Goal: Task Accomplishment & Management: Manage account settings

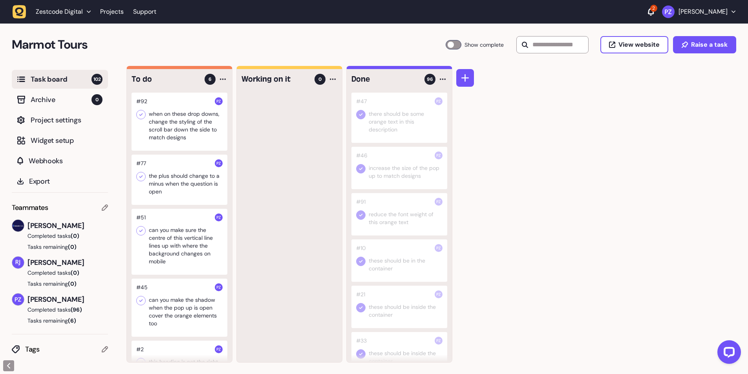
click at [292, 221] on div at bounding box center [289, 228] width 105 height 270
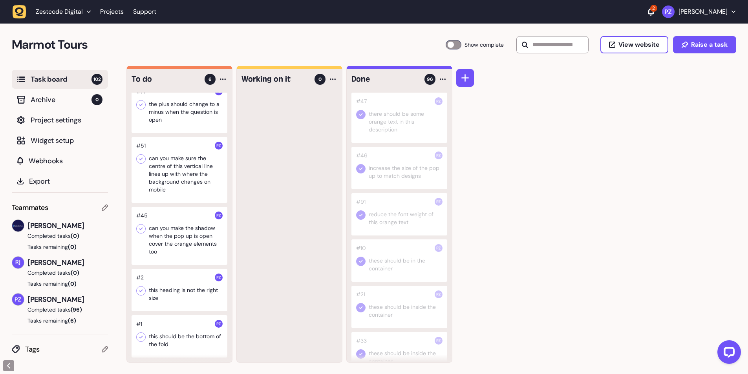
scroll to position [0, 0]
click at [139, 335] on icon at bounding box center [141, 337] width 8 height 8
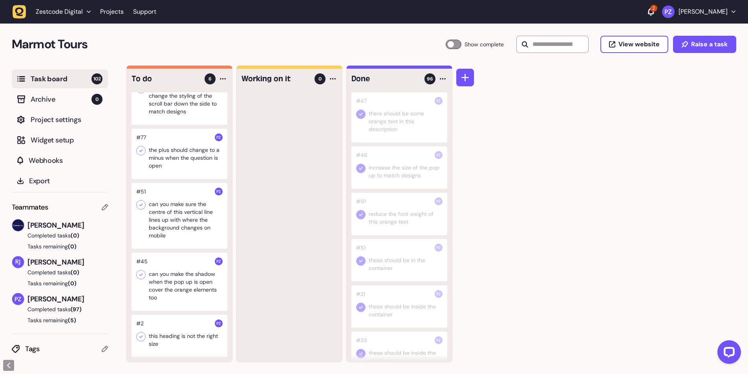
scroll to position [26, 0]
click at [162, 230] on div at bounding box center [180, 216] width 96 height 66
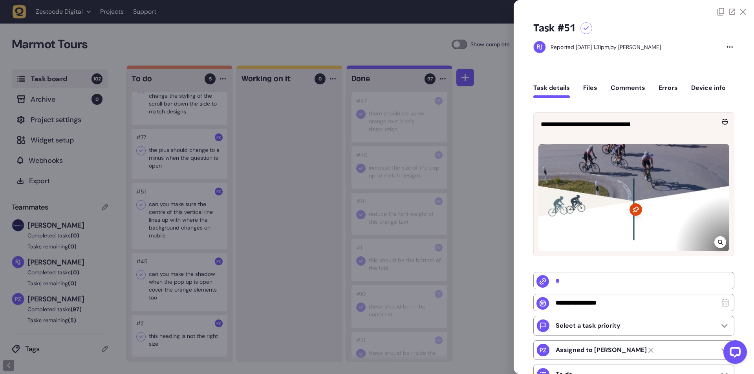
click at [249, 238] on div at bounding box center [377, 187] width 754 height 374
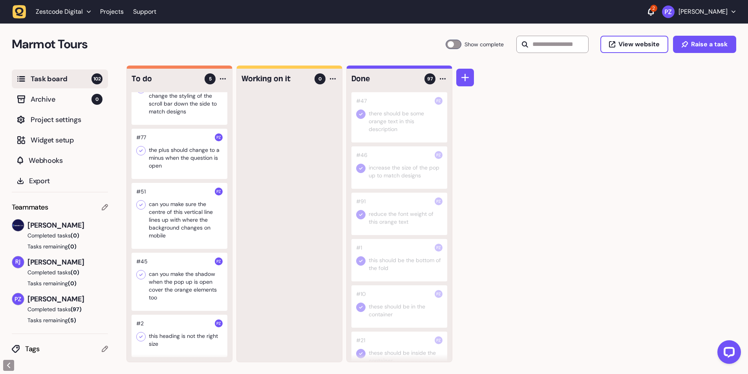
click at [382, 260] on div at bounding box center [399, 260] width 96 height 42
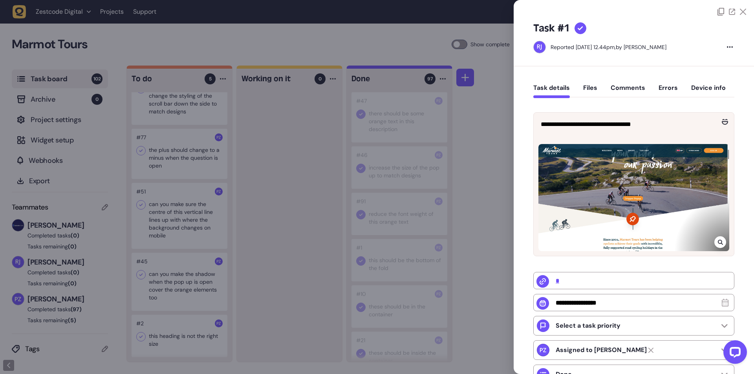
drag, startPoint x: 273, startPoint y: 300, endPoint x: 183, endPoint y: 283, distance: 91.2
click at [272, 300] on div at bounding box center [377, 187] width 754 height 374
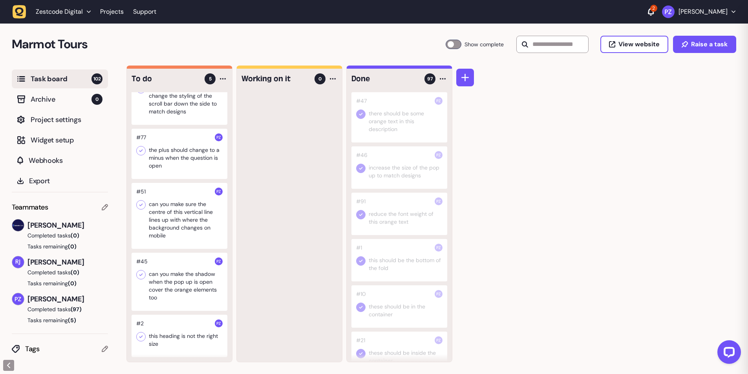
click at [187, 236] on div at bounding box center [180, 216] width 96 height 66
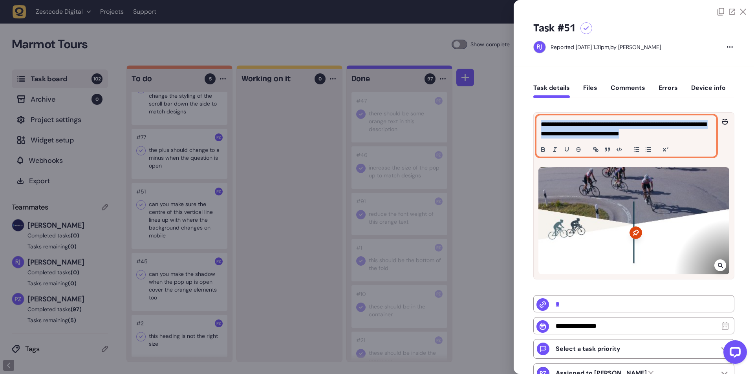
drag, startPoint x: 681, startPoint y: 135, endPoint x: 538, endPoint y: 123, distance: 143.4
click at [538, 125] on div "**********" at bounding box center [626, 136] width 179 height 40
copy p "**********"
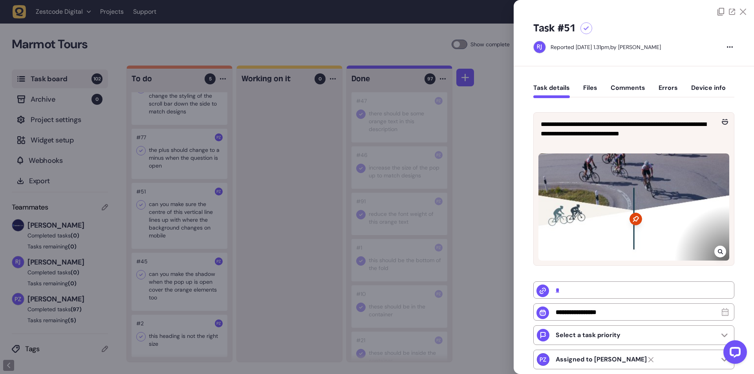
click at [265, 260] on div at bounding box center [377, 187] width 754 height 374
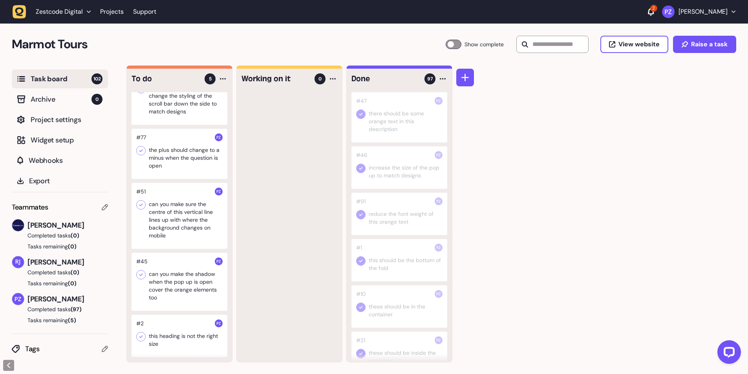
click at [141, 205] on icon at bounding box center [141, 205] width 8 height 8
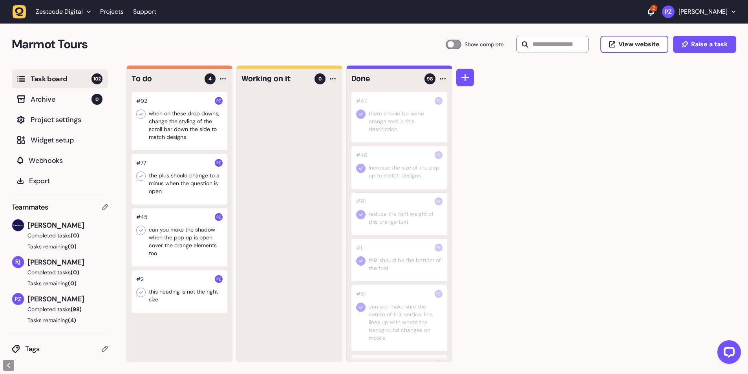
click at [170, 200] on div at bounding box center [180, 179] width 96 height 50
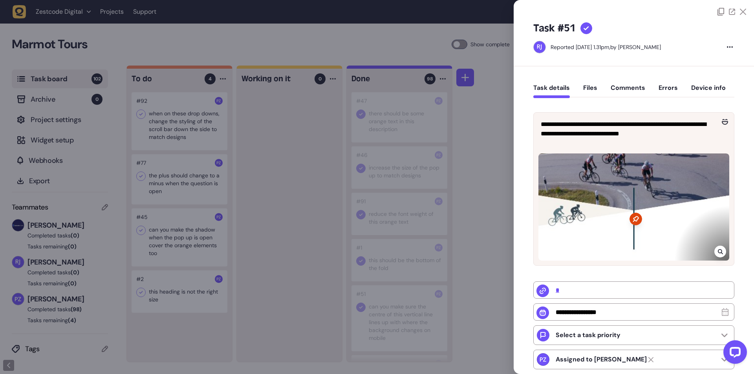
type input "**********"
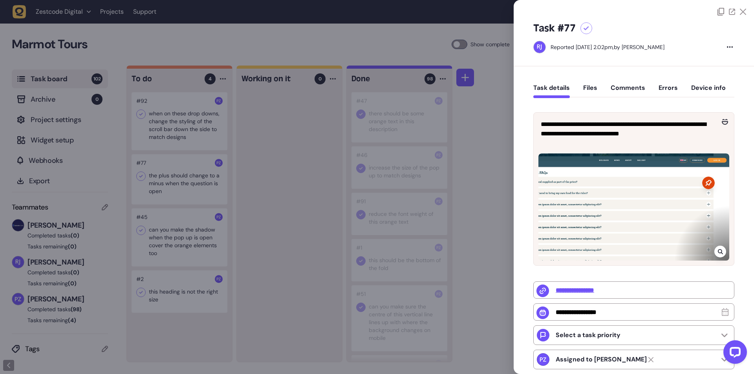
click at [719, 251] on icon at bounding box center [720, 252] width 5 height 6
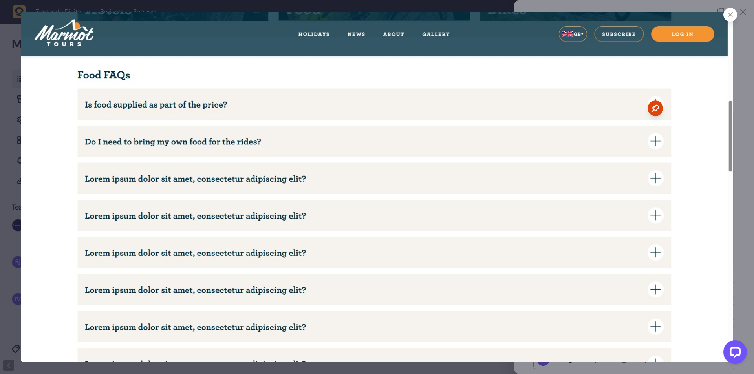
click at [730, 17] on icon at bounding box center [730, 14] width 5 height 5
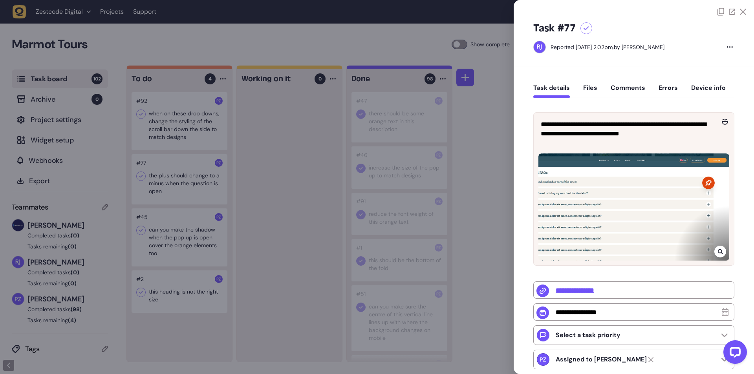
click at [334, 275] on div at bounding box center [377, 187] width 754 height 374
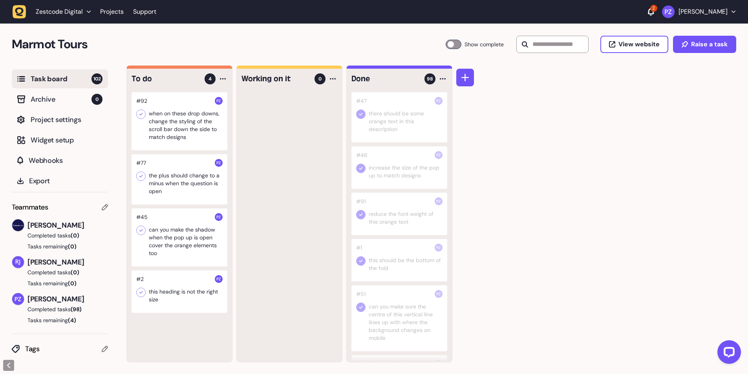
click at [141, 174] on icon at bounding box center [141, 176] width 8 height 8
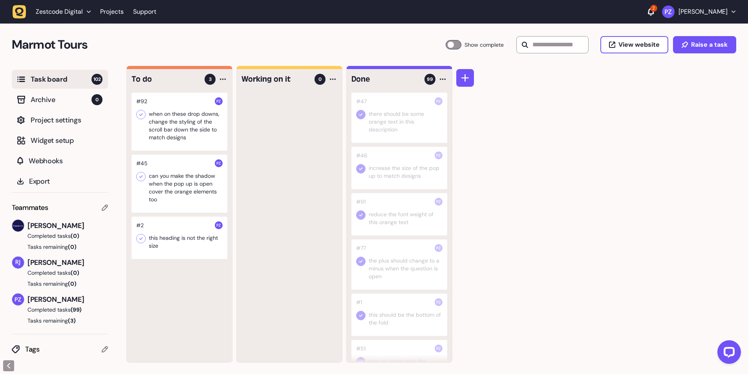
click at [142, 111] on icon at bounding box center [141, 115] width 8 height 8
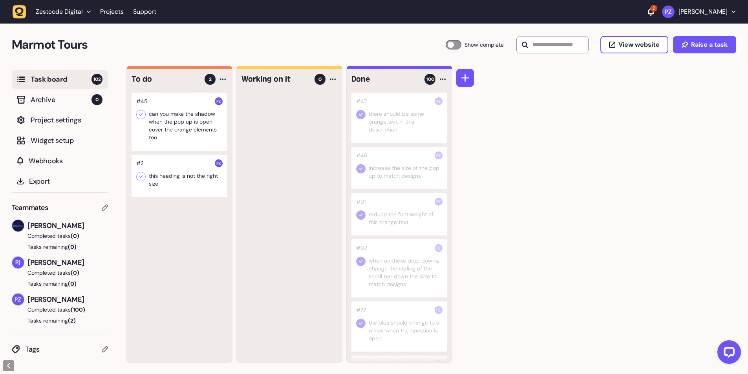
click at [190, 167] on div at bounding box center [180, 176] width 96 height 42
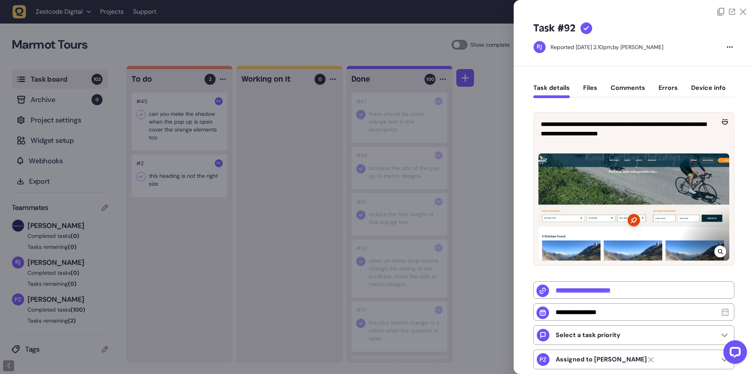
type input "*"
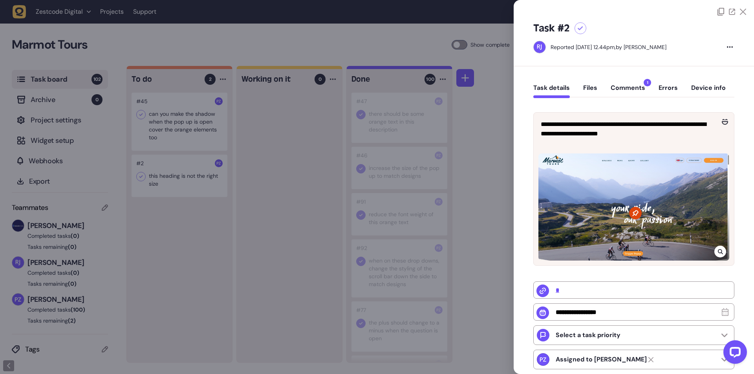
click at [626, 84] on button "Comments 1" at bounding box center [628, 91] width 35 height 14
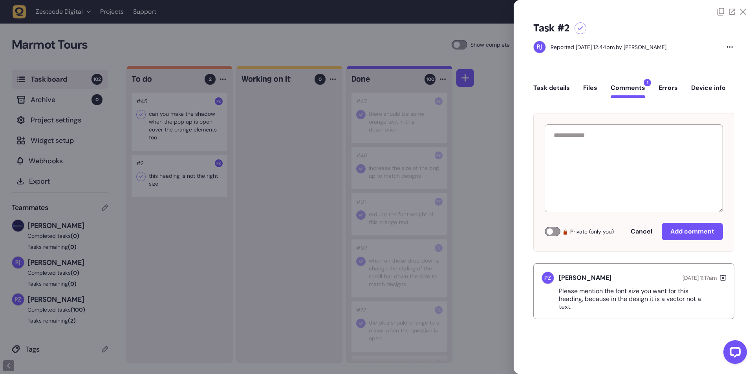
click at [276, 198] on div at bounding box center [377, 187] width 754 height 374
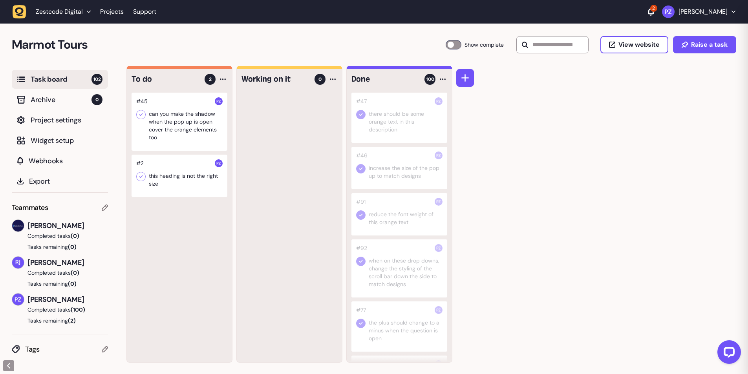
click at [168, 179] on div at bounding box center [180, 176] width 96 height 42
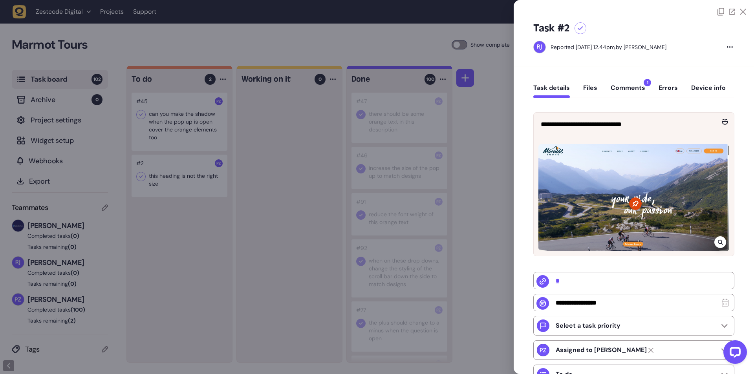
drag, startPoint x: 297, startPoint y: 153, endPoint x: 232, endPoint y: 151, distance: 64.4
click at [296, 153] on div at bounding box center [377, 187] width 754 height 374
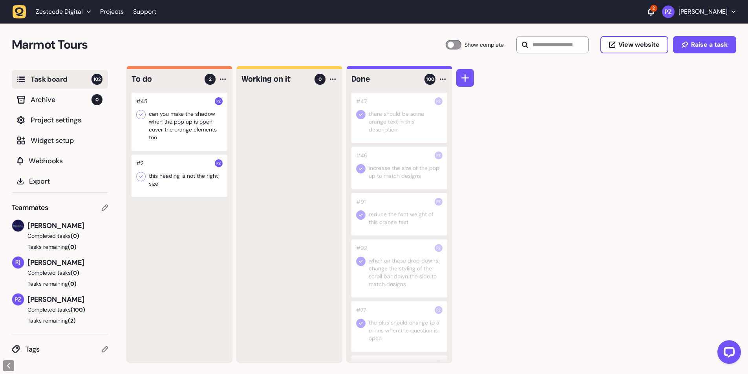
click at [175, 123] on div at bounding box center [180, 122] width 96 height 58
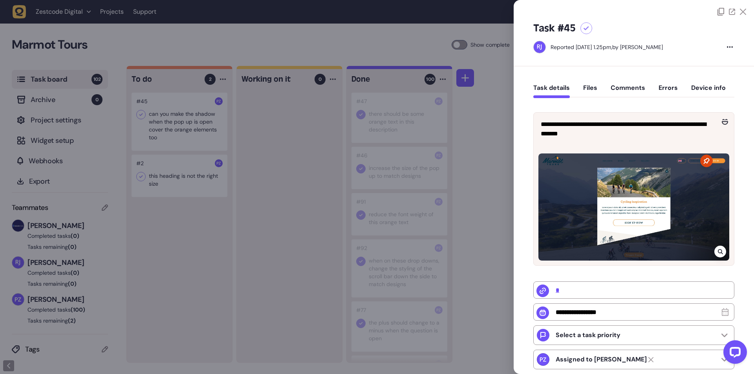
click at [294, 155] on div at bounding box center [377, 187] width 754 height 374
